Goal: Information Seeking & Learning: Learn about a topic

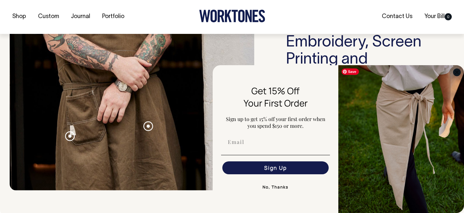
scroll to position [645, 0]
click at [455, 73] on circle "Close dialog" at bounding box center [457, 71] width 7 height 7
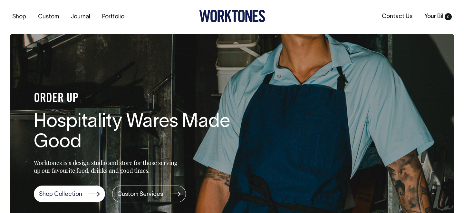
scroll to position [0, 0]
click at [397, 15] on link "Contact Us" at bounding box center [398, 16] width 36 height 11
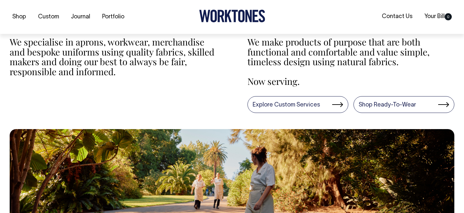
scroll to position [249, 0]
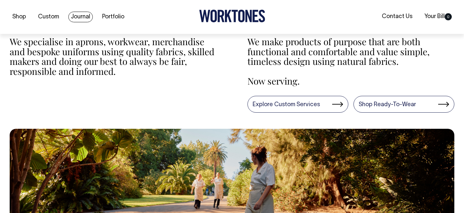
click at [80, 16] on link "Journal" at bounding box center [80, 17] width 25 height 11
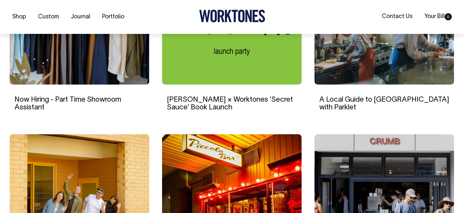
click at [83, 98] on link "Now Hiring - Part Time Showroom Assistant" at bounding box center [68, 103] width 107 height 14
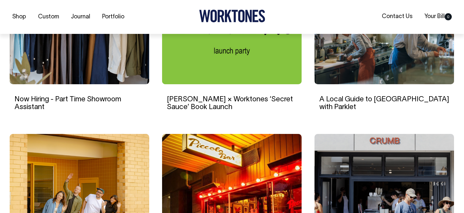
scroll to position [492, 0]
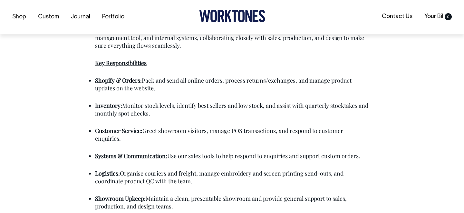
scroll to position [423, 0]
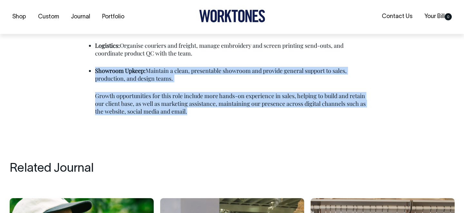
drag, startPoint x: 193, startPoint y: 105, endPoint x: 104, endPoint y: 56, distance: 101.3
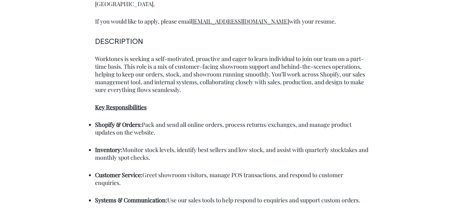
scroll to position [378, 0]
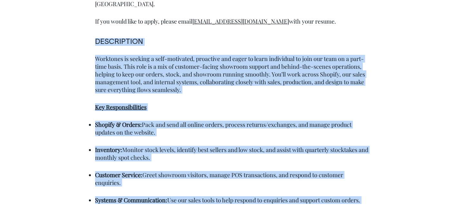
click at [95, 38] on h6 "DESCRIPTION" at bounding box center [232, 42] width 274 height 8
copy div "LOREMIPSUMD Sitametco ad elitsed d eius-temporinc, utlaboree dol magna al enima…"
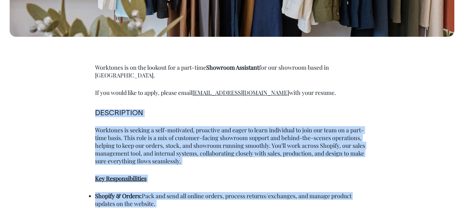
scroll to position [307, 0]
copy div "LOREMIPSUMD Sitametco ad elitsed d eius-temporinc, utlaboree dol magna al enima…"
